Goal: Check status: Check status

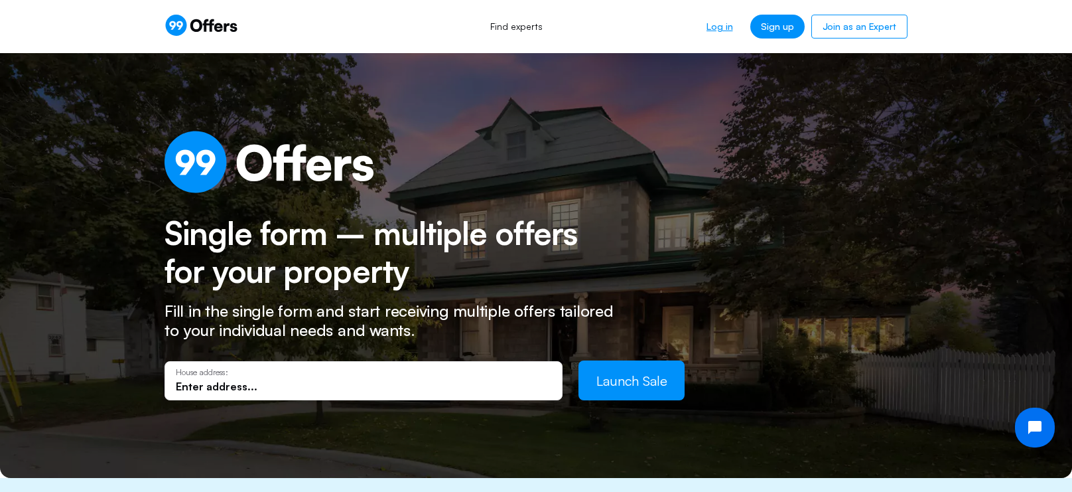
click at [730, 29] on link "Log in" at bounding box center [719, 27] width 47 height 24
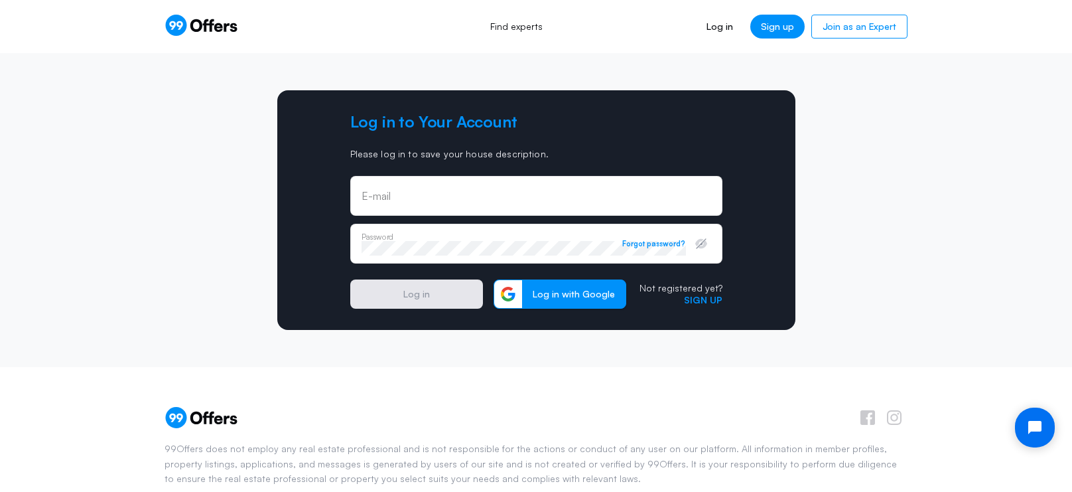
click at [529, 208] on div "E-mail" at bounding box center [536, 196] width 372 height 40
click at [527, 202] on input "email" at bounding box center [537, 200] width 350 height 15
click at [511, 165] on div "Log in to Your Account Please log in to save your house description. E-mail Pas…" at bounding box center [536, 209] width 372 height 197
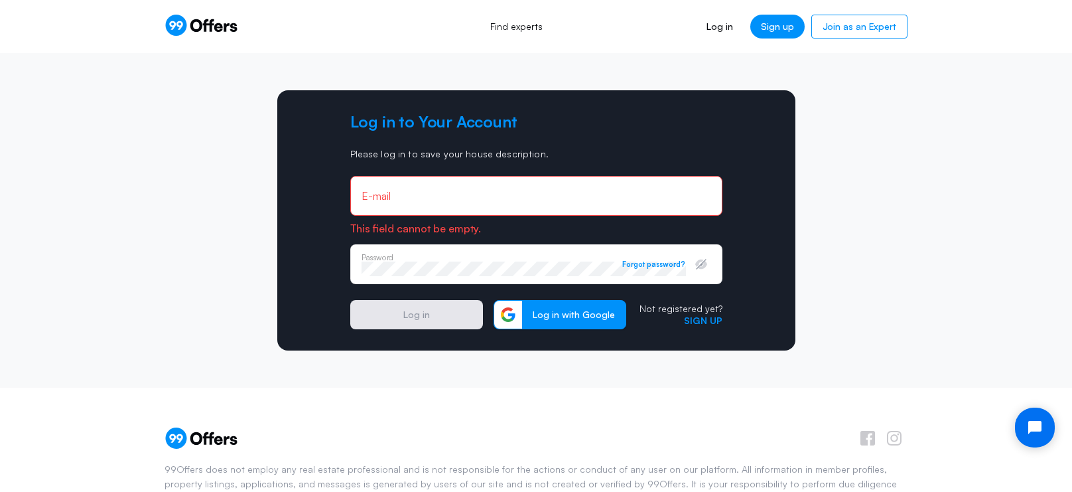
click at [519, 200] on input "email" at bounding box center [537, 195] width 350 height 15
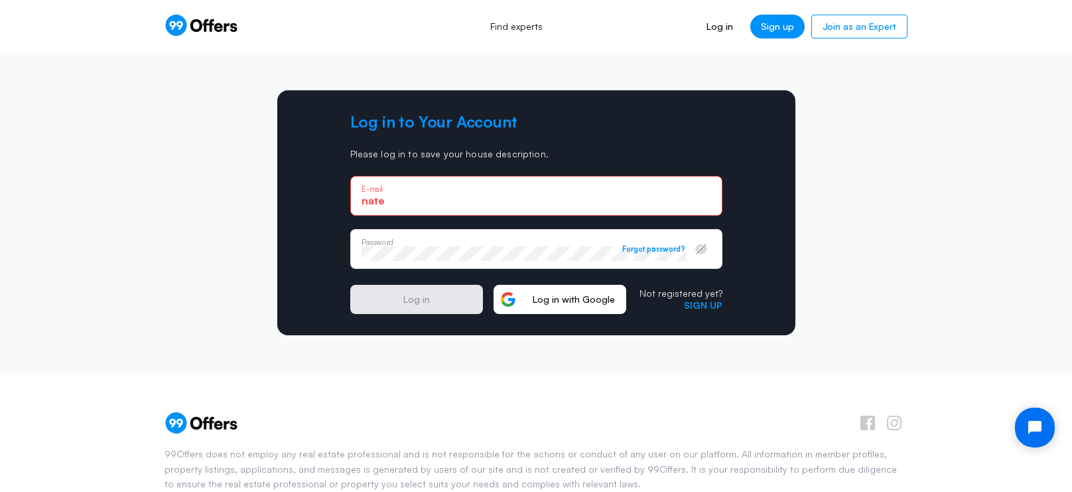
type input "[EMAIL_ADDRESS][DOMAIN_NAME]"
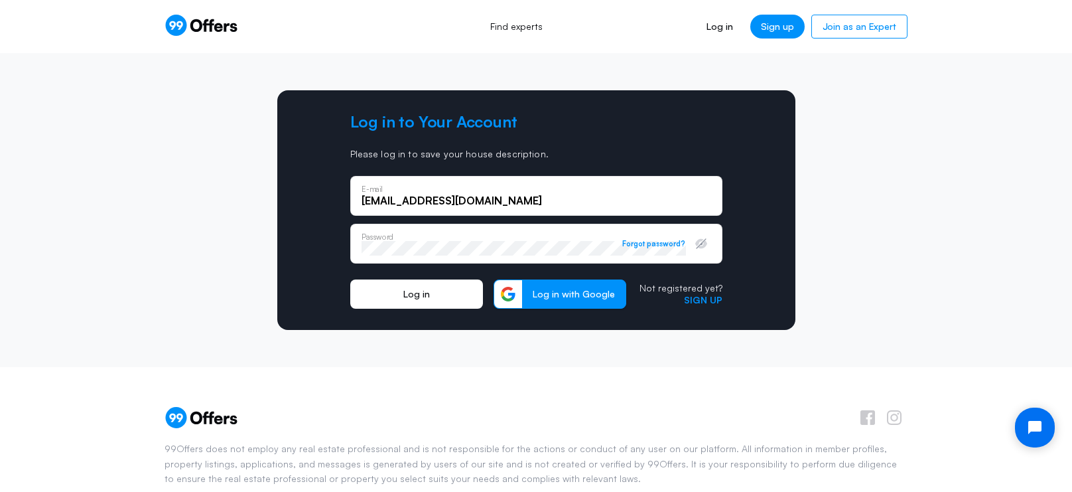
click at [447, 287] on button "Log in" at bounding box center [416, 293] width 133 height 29
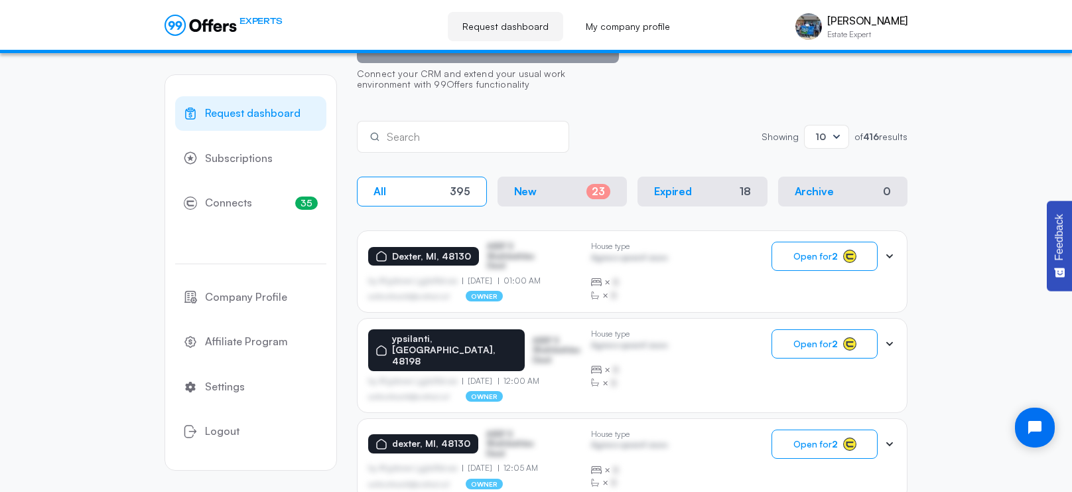
scroll to position [156, 0]
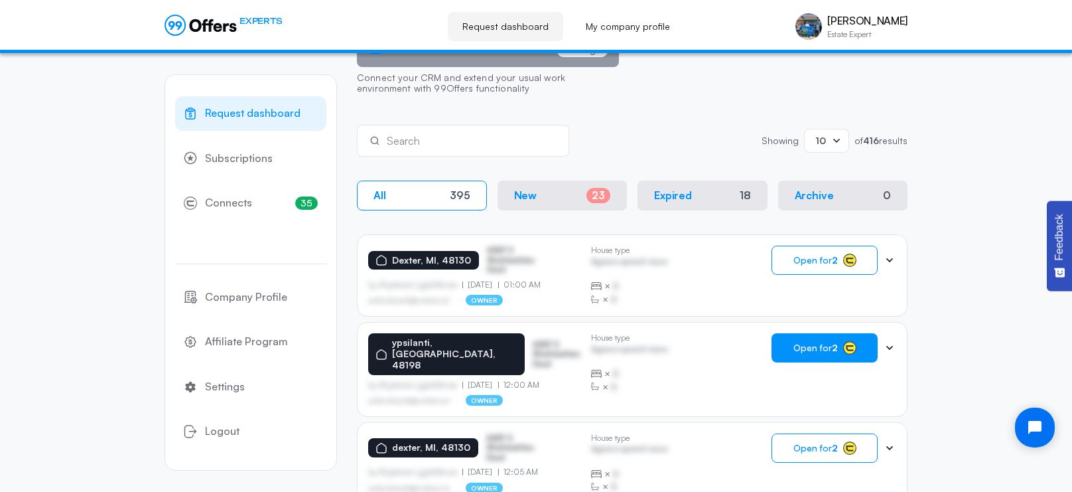
click at [823, 358] on button "Open for 2" at bounding box center [824, 347] width 106 height 29
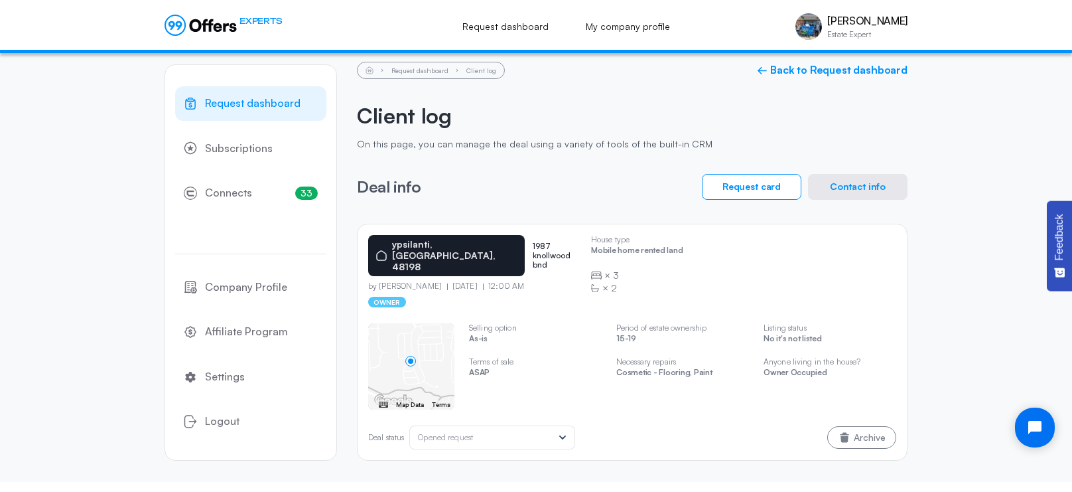
scroll to position [13, 0]
click at [251, 94] on span "Request dashboard" at bounding box center [253, 102] width 96 height 17
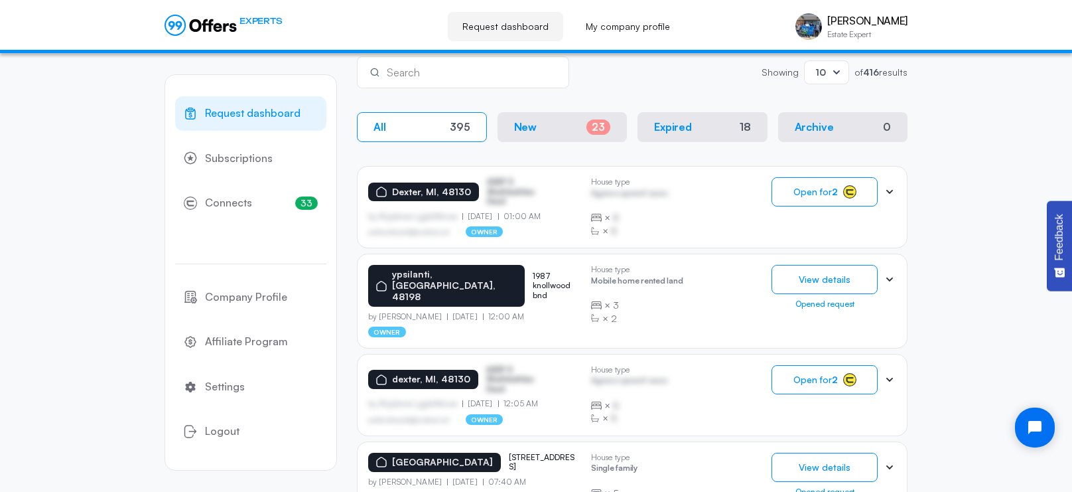
scroll to position [230, 0]
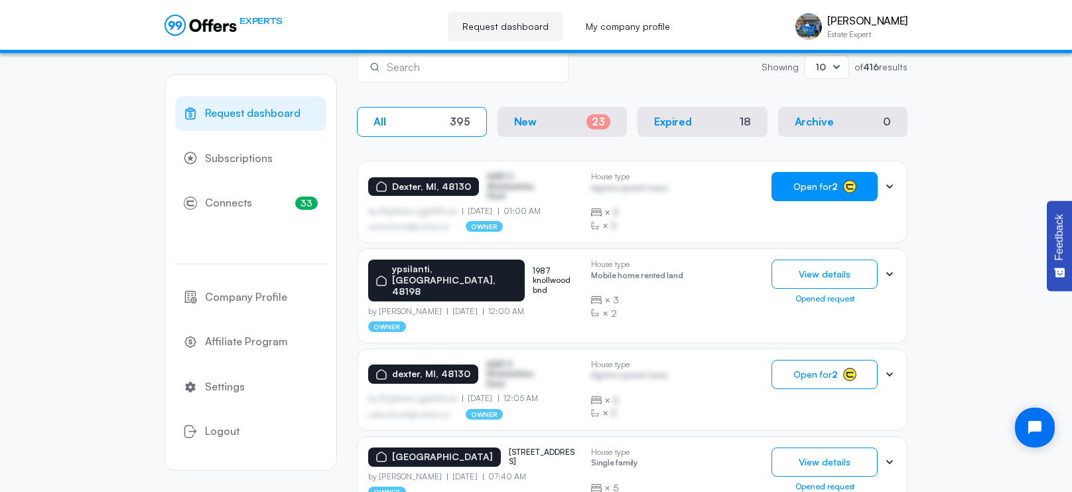
click at [847, 181] on rect "button" at bounding box center [849, 186] width 13 height 13
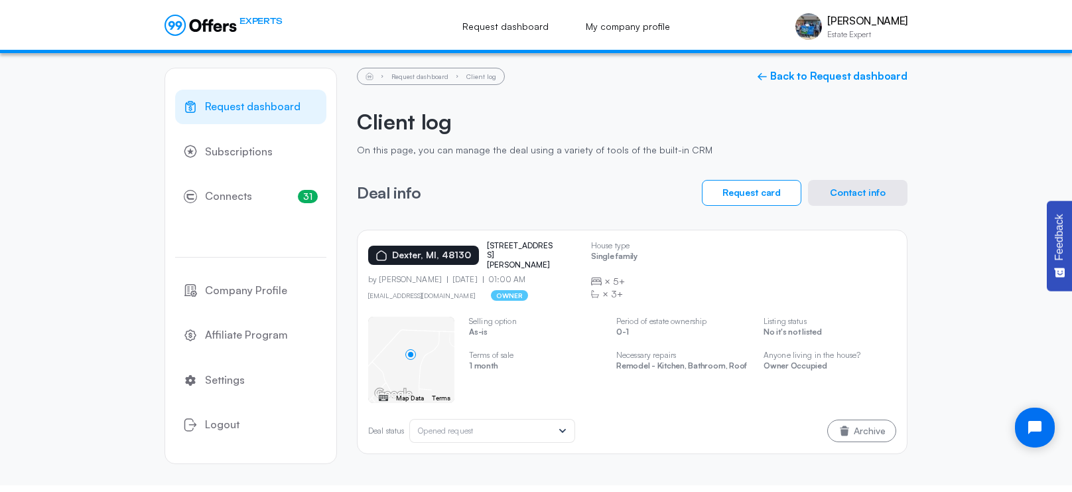
scroll to position [13, 0]
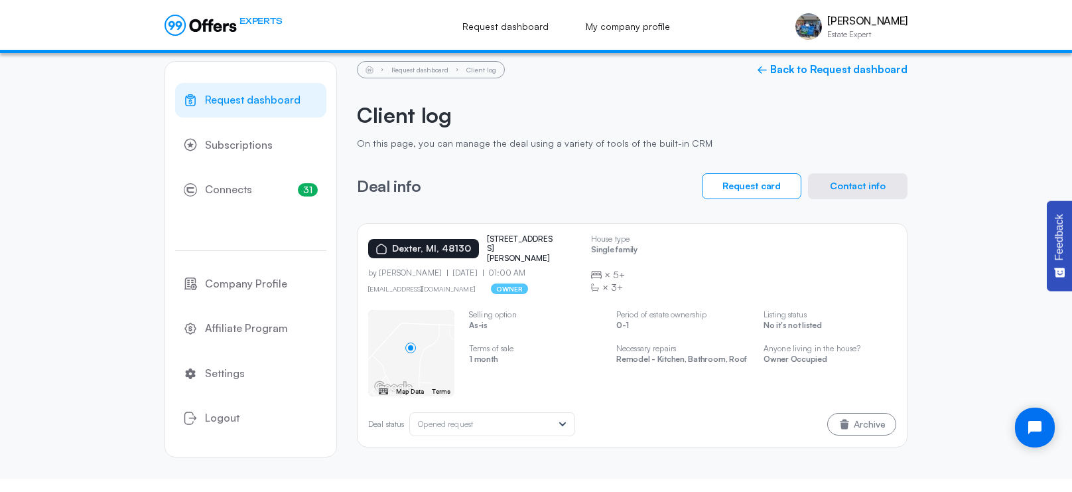
click at [491, 234] on p "[STREET_ADDRESS][PERSON_NAME]" at bounding box center [520, 248] width 66 height 29
drag, startPoint x: 479, startPoint y: 234, endPoint x: 533, endPoint y: 248, distance: 56.1
click at [533, 248] on div "Dexter, MI, [STREET_ADDRESS][PERSON_NAME]" at bounding box center [474, 248] width 212 height 29
copy div "[STREET_ADDRESS][PERSON_NAME]"
click at [578, 328] on p "As-is" at bounding box center [535, 326] width 133 height 13
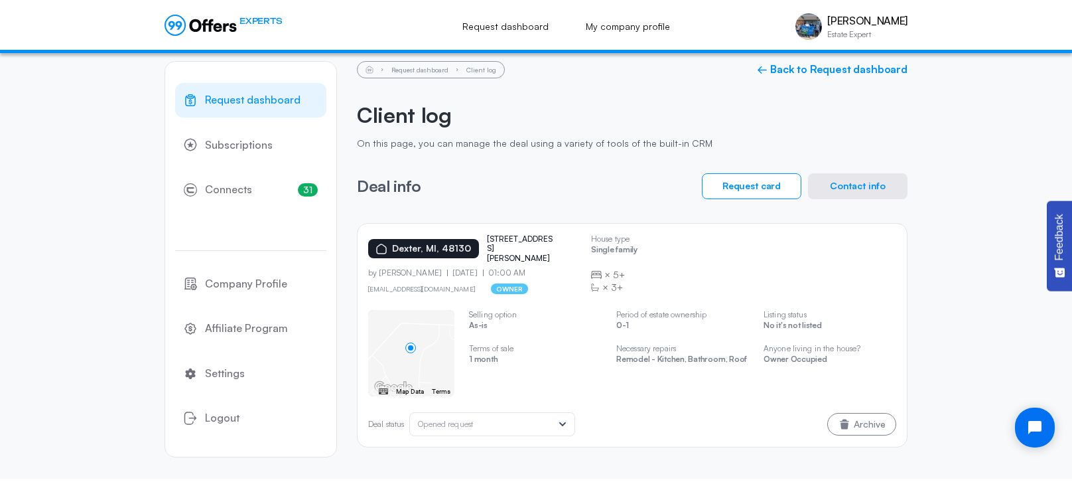
click at [263, 111] on link "Request dashboard" at bounding box center [250, 100] width 151 height 34
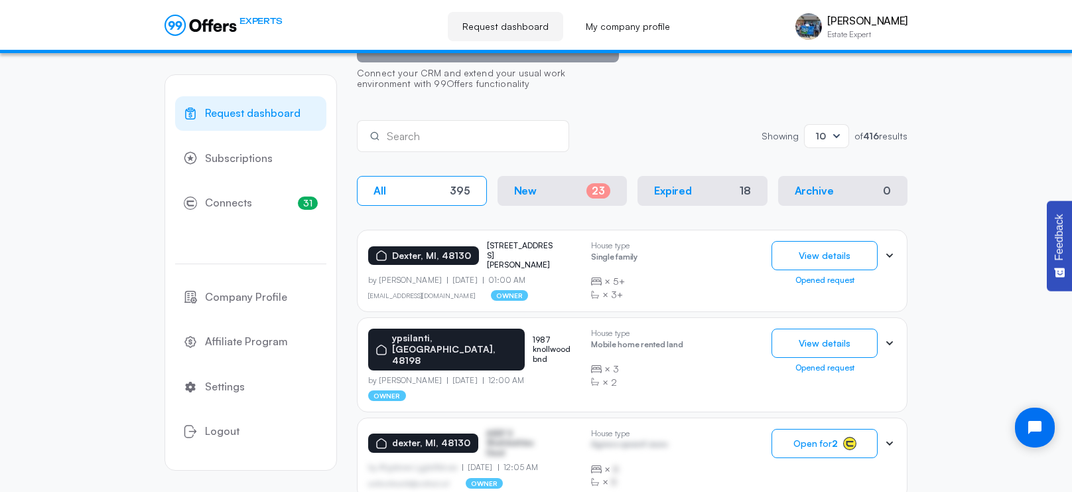
scroll to position [162, 0]
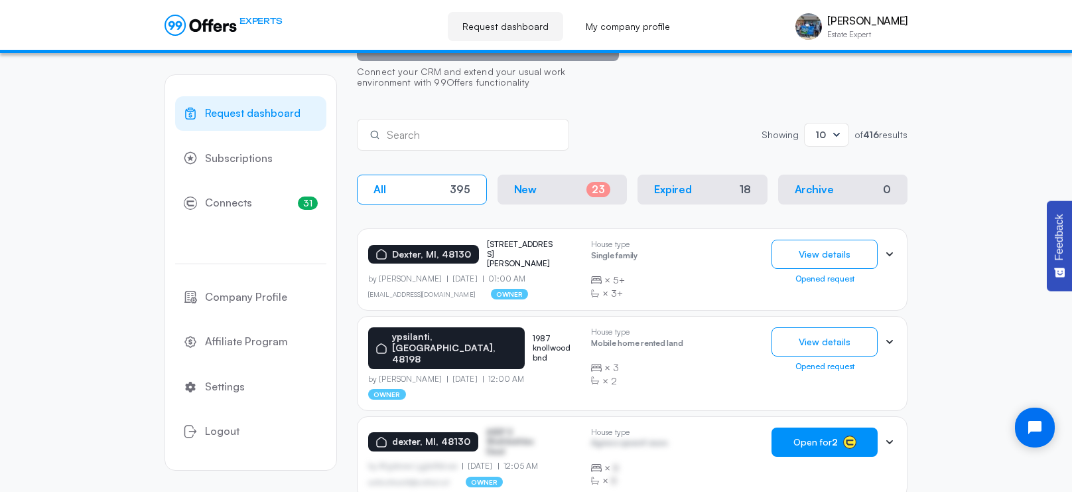
click at [801, 427] on button "Open for 2" at bounding box center [824, 441] width 106 height 29
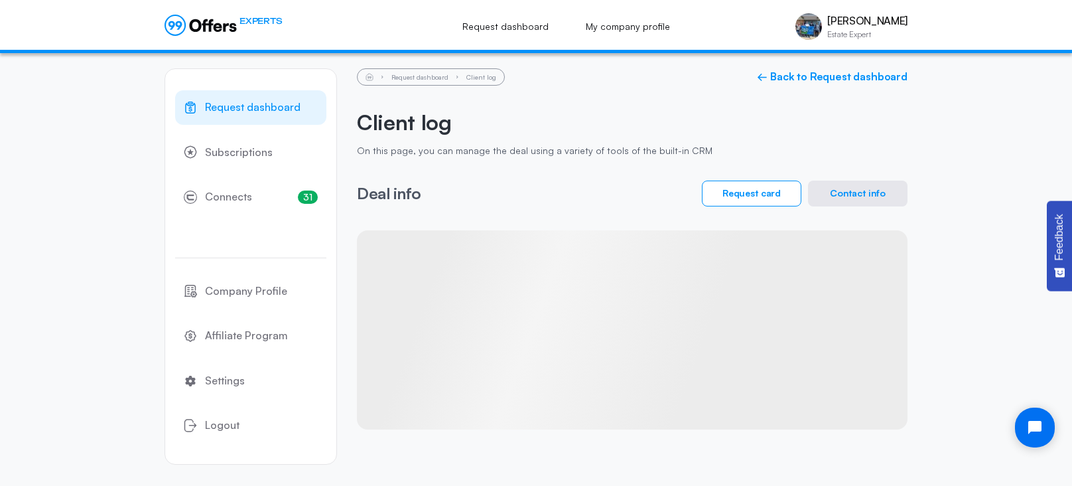
scroll to position [13, 0]
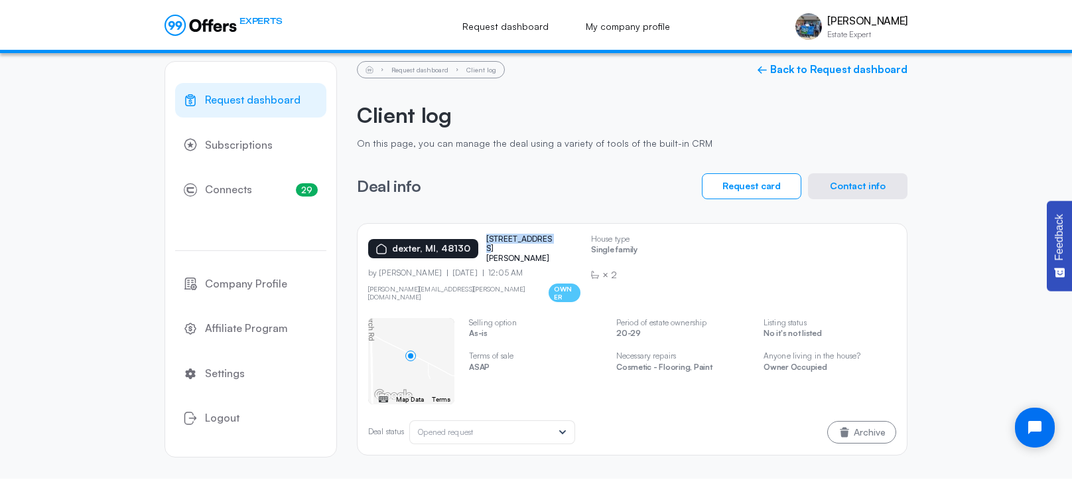
drag, startPoint x: 483, startPoint y: 241, endPoint x: 557, endPoint y: 244, distance: 73.7
click at [557, 244] on div "dexter, MI, 48130 [STREET_ADDRESS][PERSON_NAME]" at bounding box center [474, 248] width 212 height 29
copy p "[STREET_ADDRESS][PERSON_NAME]"
